Goal: Task Accomplishment & Management: Manage account settings

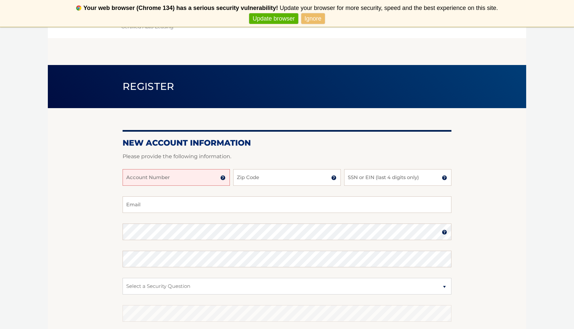
click at [185, 178] on input "Account Number" at bounding box center [175, 177] width 107 height 17
click at [222, 178] on img at bounding box center [222, 177] width 5 height 5
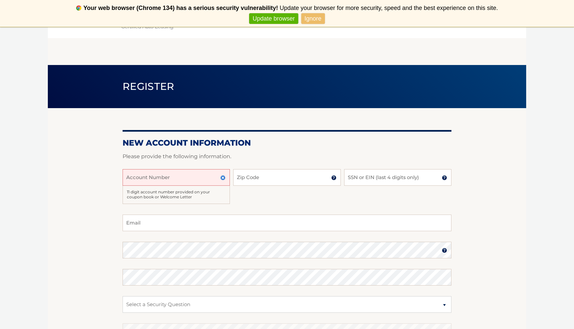
click at [208, 178] on input "Account Number" at bounding box center [175, 177] width 107 height 17
type input "44455964639"
click at [284, 176] on input "Zip Code" at bounding box center [286, 177] width 107 height 17
type input "14612"
type input "rhock589@gmail.com"
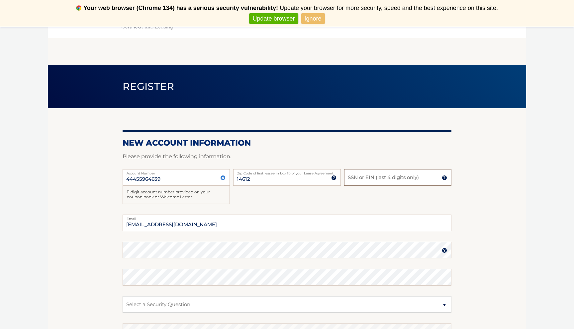
click at [379, 178] on input "SSN or EIN (last 4 digits only)" at bounding box center [397, 177] width 107 height 17
type input "5960"
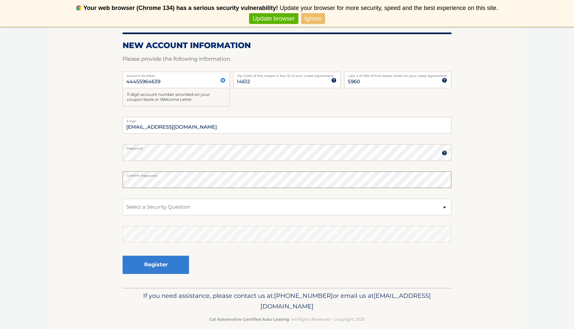
scroll to position [107, 0]
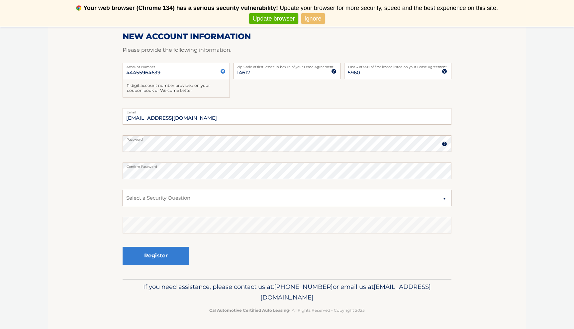
click at [284, 196] on select "Select a Security Question What was the name of your elementary school? What is…" at bounding box center [286, 198] width 329 height 17
select select "1"
click at [175, 256] on button "Register" at bounding box center [155, 256] width 66 height 18
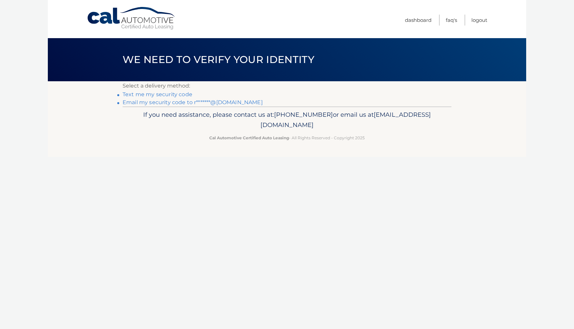
click at [175, 93] on link "Text me my security code" at bounding box center [157, 94] width 70 height 6
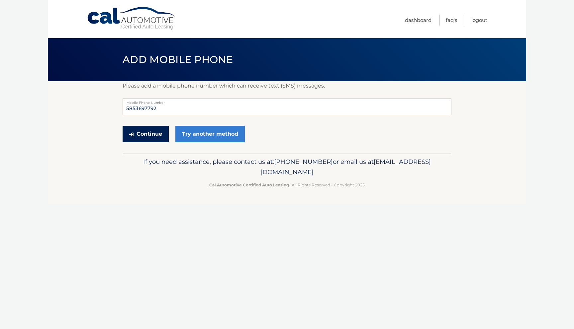
click at [146, 136] on button "Continue" at bounding box center [145, 134] width 46 height 17
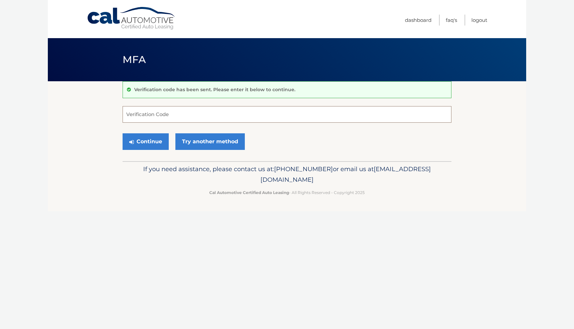
click at [246, 114] on input "Verification Code" at bounding box center [286, 114] width 329 height 17
type input "592724"
click at [155, 144] on button "Continue" at bounding box center [145, 141] width 46 height 17
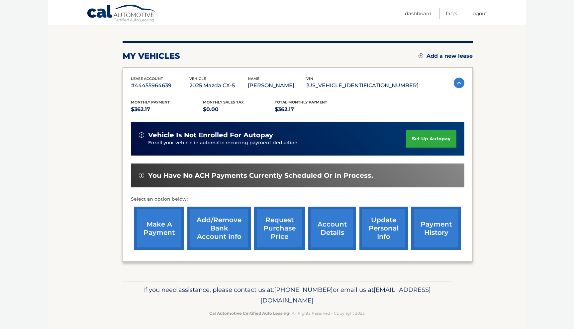
scroll to position [73, 0]
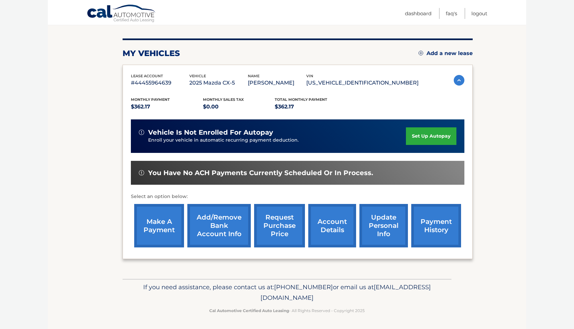
click at [438, 136] on link "set up autopay" at bounding box center [431, 136] width 50 height 18
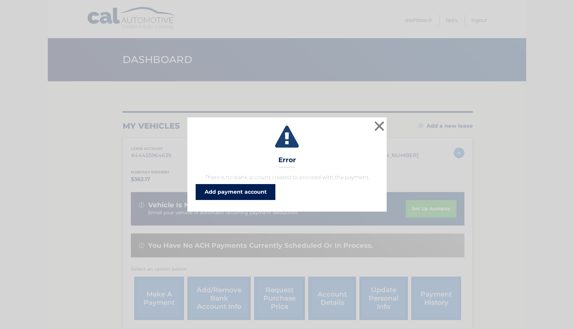
click at [258, 195] on link "Add payment account" at bounding box center [236, 192] width 80 height 16
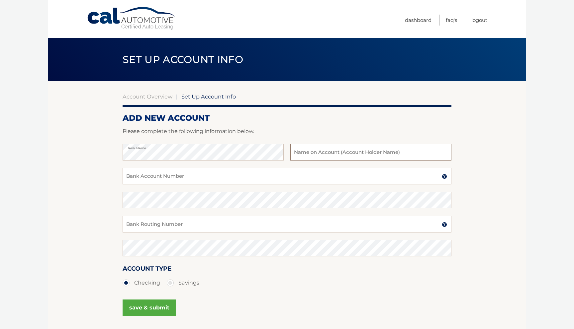
type input "[PERSON_NAME]"
click at [234, 175] on input "Bank Account Number" at bounding box center [286, 176] width 329 height 17
drag, startPoint x: 158, startPoint y: 179, endPoint x: 91, endPoint y: 179, distance: 67.4
click at [91, 179] on section "Account Overview | Set Up Account Info ADD NEW ACCOUNT Please complete the foll…" at bounding box center [287, 207] width 478 height 253
type input "222371863"
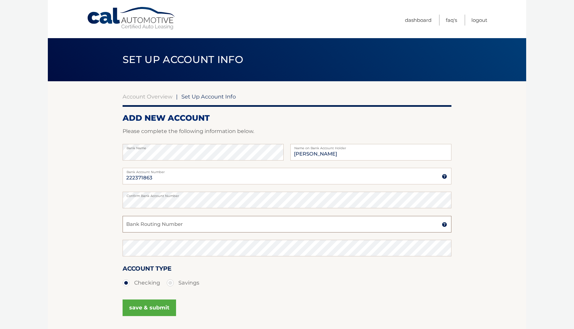
click at [154, 225] on input "Bank Routing Number" at bounding box center [286, 224] width 329 height 17
click at [83, 197] on section "Account Overview | Set Up Account Info ADD NEW ACCOUNT Please complete the foll…" at bounding box center [287, 207] width 478 height 253
click at [150, 220] on input "Bank Routing Number" at bounding box center [286, 224] width 329 height 17
paste input "222371863"
type input "222371863"
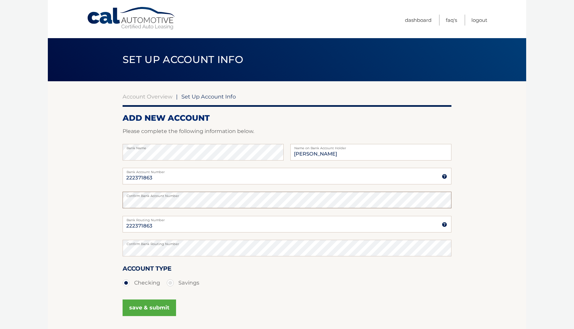
click at [119, 197] on section "Account Overview | Set Up Account Info ADD NEW ACCOUNT Please complete the foll…" at bounding box center [287, 207] width 478 height 253
click at [165, 173] on label "Bank Account Number" at bounding box center [286, 170] width 329 height 5
click at [165, 173] on input "222371863" at bounding box center [286, 176] width 329 height 17
click at [165, 176] on input "Bank Account Number" at bounding box center [286, 176] width 329 height 17
type input "1374635116"
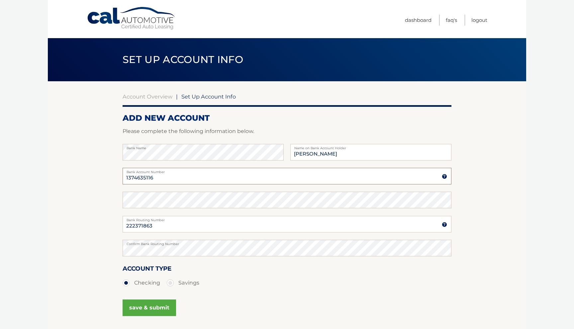
drag, startPoint x: 161, startPoint y: 178, endPoint x: 99, endPoint y: 176, distance: 62.7
click at [99, 176] on section "Account Overview | Set Up Account Info ADD NEW ACCOUNT Please complete the foll…" at bounding box center [287, 207] width 478 height 253
click at [163, 178] on input "Bank Account Number" at bounding box center [286, 176] width 329 height 17
paste input "1374635116"
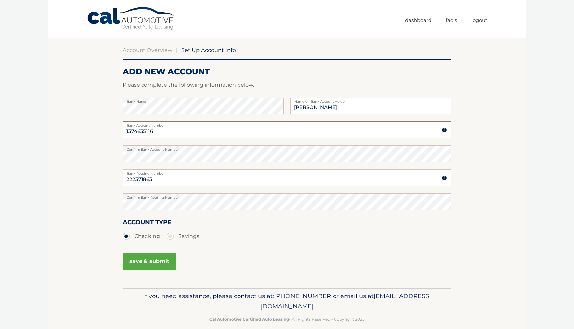
scroll to position [56, 0]
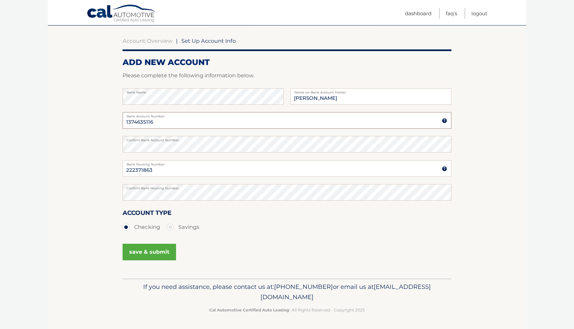
type input "1374635116"
click at [156, 250] on button "save & submit" at bounding box center [148, 252] width 53 height 17
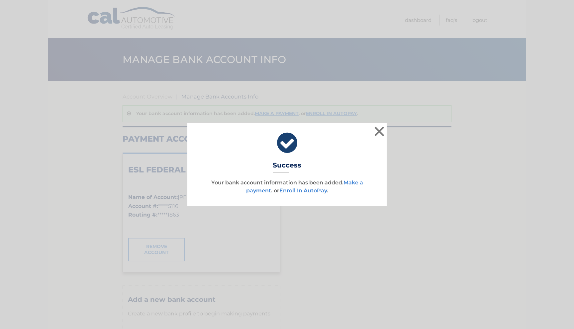
click at [354, 182] on link "Make a payment" at bounding box center [304, 187] width 117 height 14
click at [308, 187] on p "Your bank account information has been added. Make a payment . or Enroll In Aut…" at bounding box center [287, 187] width 183 height 16
click at [309, 191] on link "Enroll In AutoPay" at bounding box center [302, 191] width 47 height 6
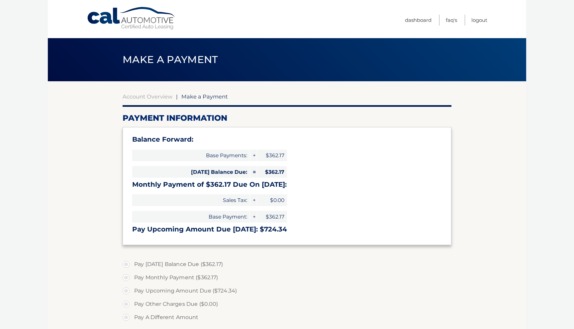
type input "724.34"
select select "Y2ZhMmNhMTctNDZiOS00YzBiLTgyM2MtMzVhOTA5N2Q2Njdh"
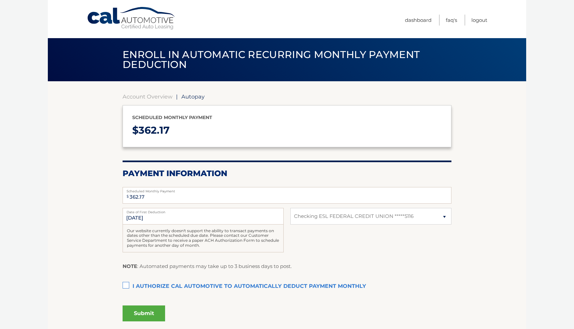
select select "Y2ZhMmNhMTctNDZiOS00YzBiLTgyM2MtMzVhOTA5N2Q2Njdh"
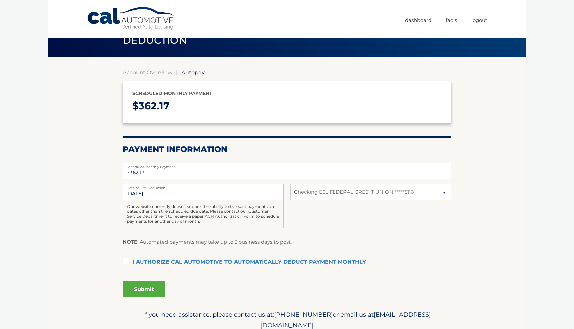
scroll to position [25, 0]
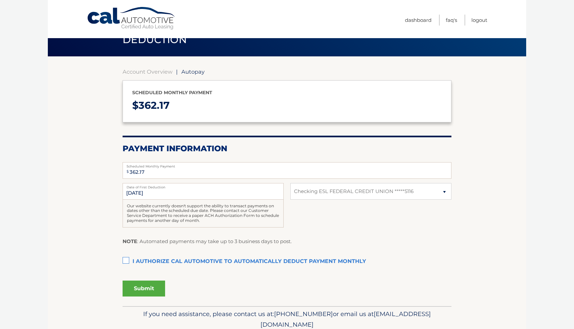
click at [125, 261] on label "I authorize cal automotive to automatically deduct payment monthly This checkbo…" at bounding box center [286, 261] width 329 height 13
click at [0, 0] on input "I authorize cal automotive to automatically deduct payment monthly This checkbo…" at bounding box center [0, 0] width 0 height 0
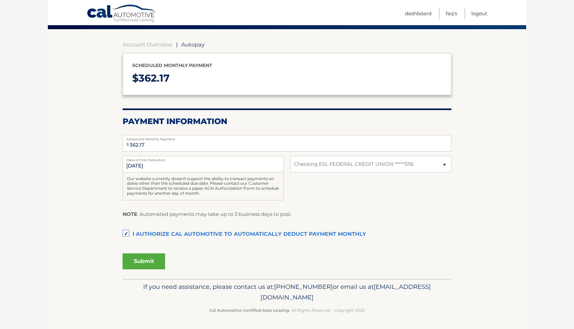
click at [151, 258] on button "Submit" at bounding box center [143, 262] width 42 height 16
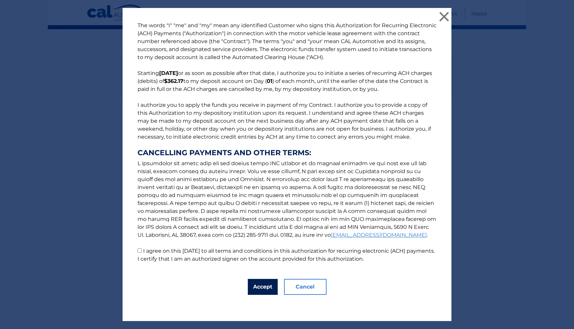
click at [267, 286] on button "Accept" at bounding box center [263, 287] width 30 height 16
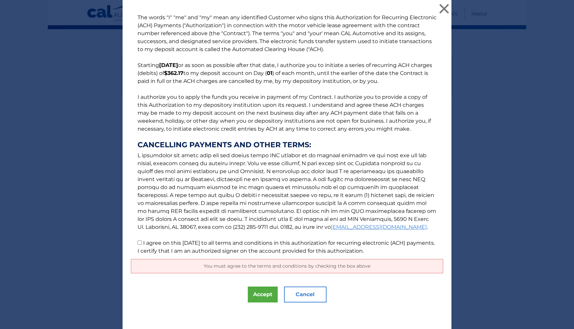
click at [278, 244] on label "I agree on this 08/28/2025 to all terms and conditions in this authorization fo…" at bounding box center [285, 247] width 297 height 14
click at [142, 244] on input "I agree on this 08/28/2025 to all terms and conditions in this authorization fo…" at bounding box center [139, 243] width 4 height 4
checkbox input "true"
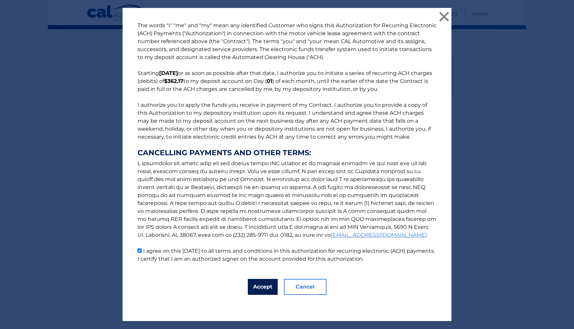
click at [257, 286] on button "Accept" at bounding box center [263, 287] width 30 height 16
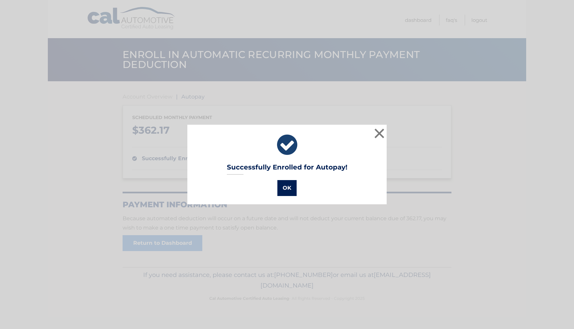
click at [285, 194] on button "OK" at bounding box center [286, 188] width 19 height 16
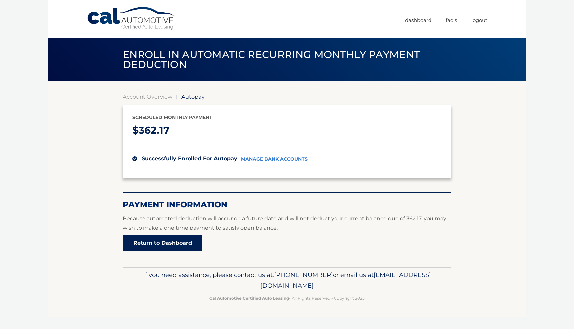
click at [188, 246] on link "Return to Dashboard" at bounding box center [162, 243] width 80 height 16
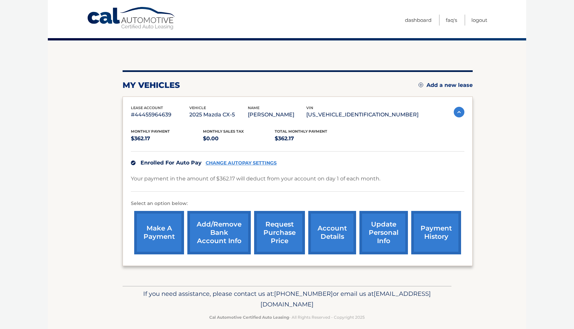
scroll to position [47, 0]
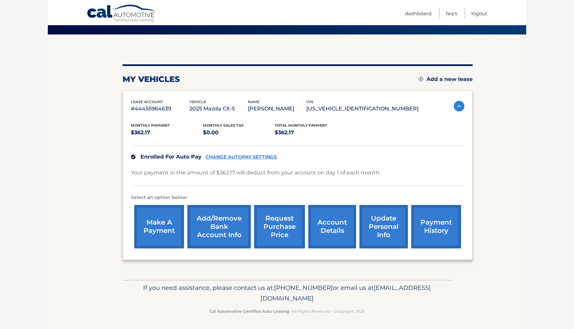
click at [169, 230] on link "make a payment" at bounding box center [159, 226] width 50 height 43
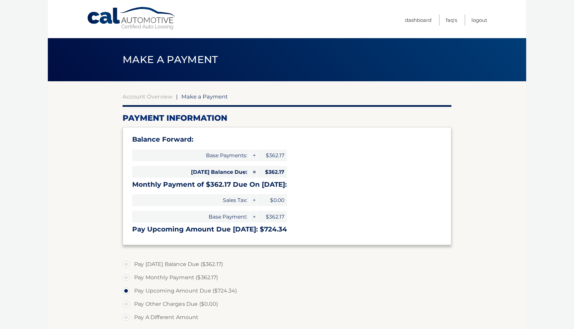
select select "Y2ZhMmNhMTctNDZiOS00YzBiLTgyM2MtMzVhOTA5N2Q2Njdh"
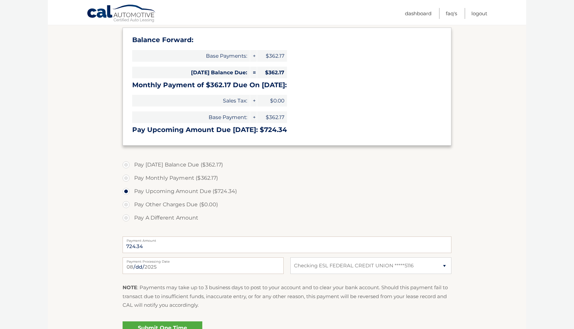
scroll to position [101, 0]
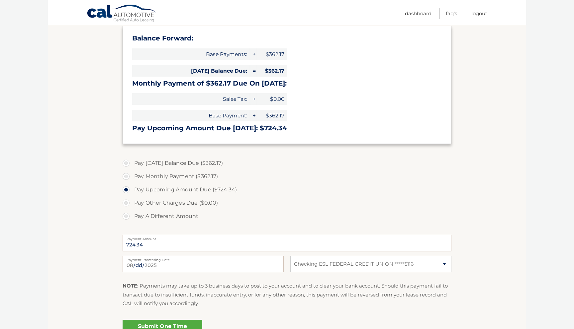
click at [211, 163] on label "Pay Today's Balance Due ($362.17)" at bounding box center [286, 163] width 329 height 13
click at [132, 163] on input "Pay Today's Balance Due ($362.17)" at bounding box center [128, 162] width 7 height 11
radio input "true"
type input "362.17"
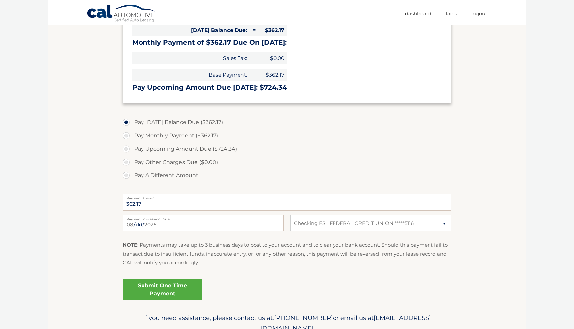
scroll to position [149, 0]
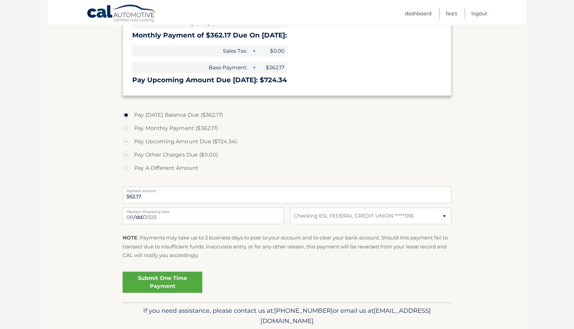
click at [166, 286] on link "Submit One Time Payment" at bounding box center [162, 282] width 80 height 21
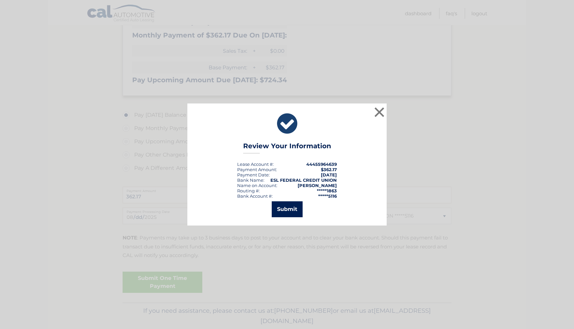
click at [286, 214] on button "Submit" at bounding box center [287, 209] width 31 height 16
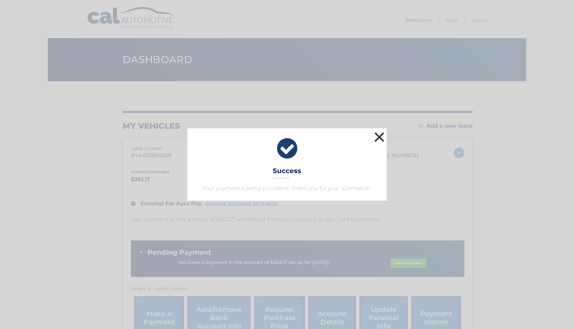
click at [378, 137] on button "×" at bounding box center [378, 136] width 13 height 13
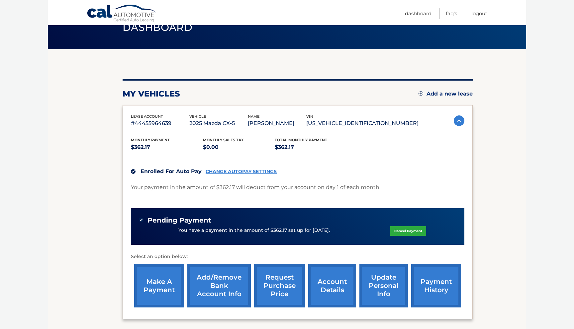
scroll to position [92, 0]
